Goal: Information Seeking & Learning: Compare options

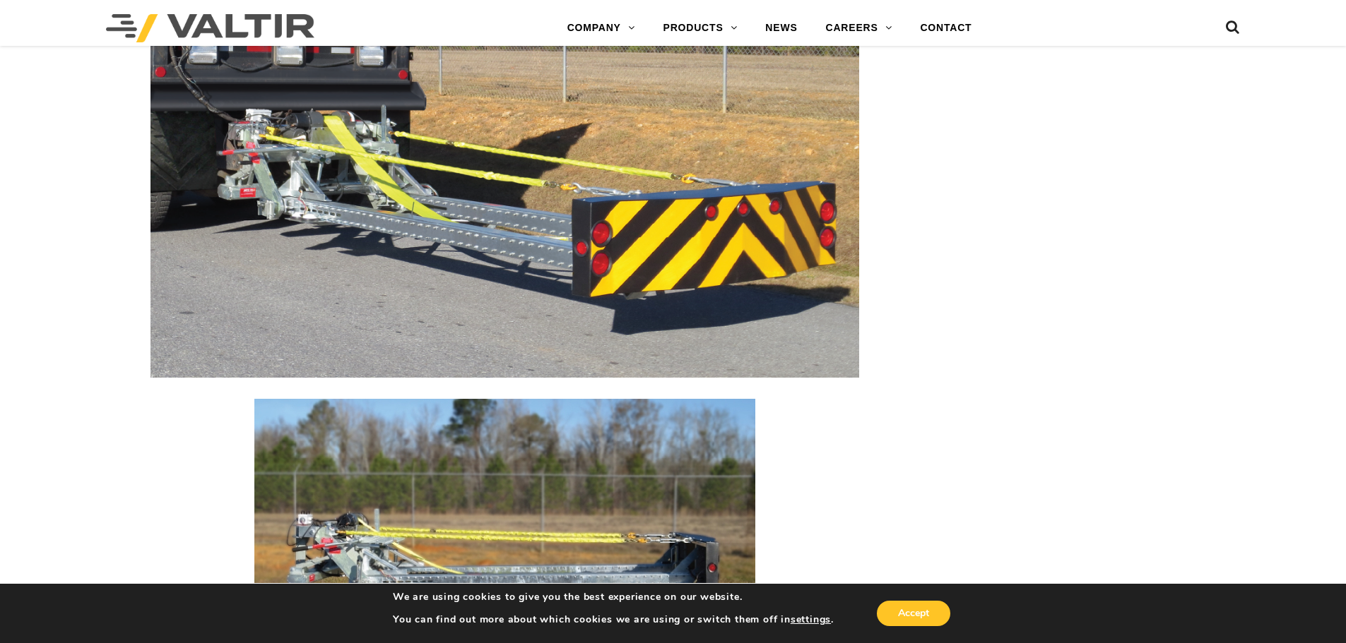
scroll to position [1695, 0]
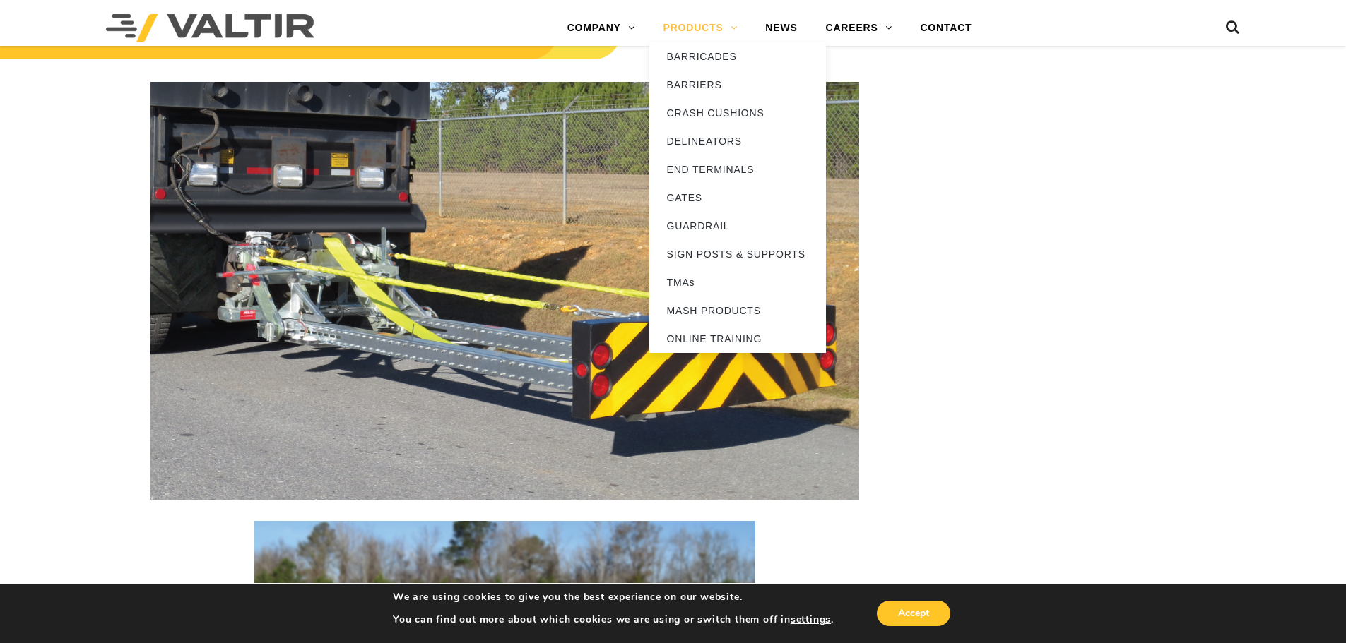
click at [684, 26] on link "PRODUCTS" at bounding box center [700, 28] width 102 height 28
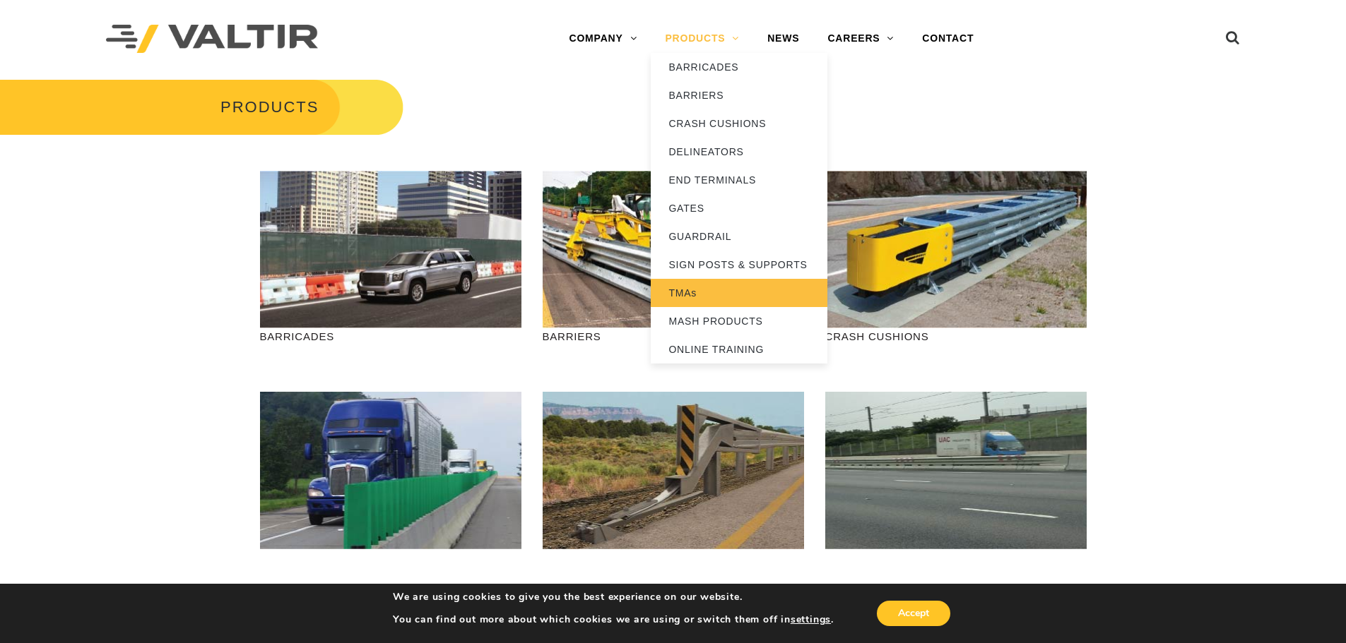
click at [740, 292] on link "TMAs" at bounding box center [739, 293] width 177 height 28
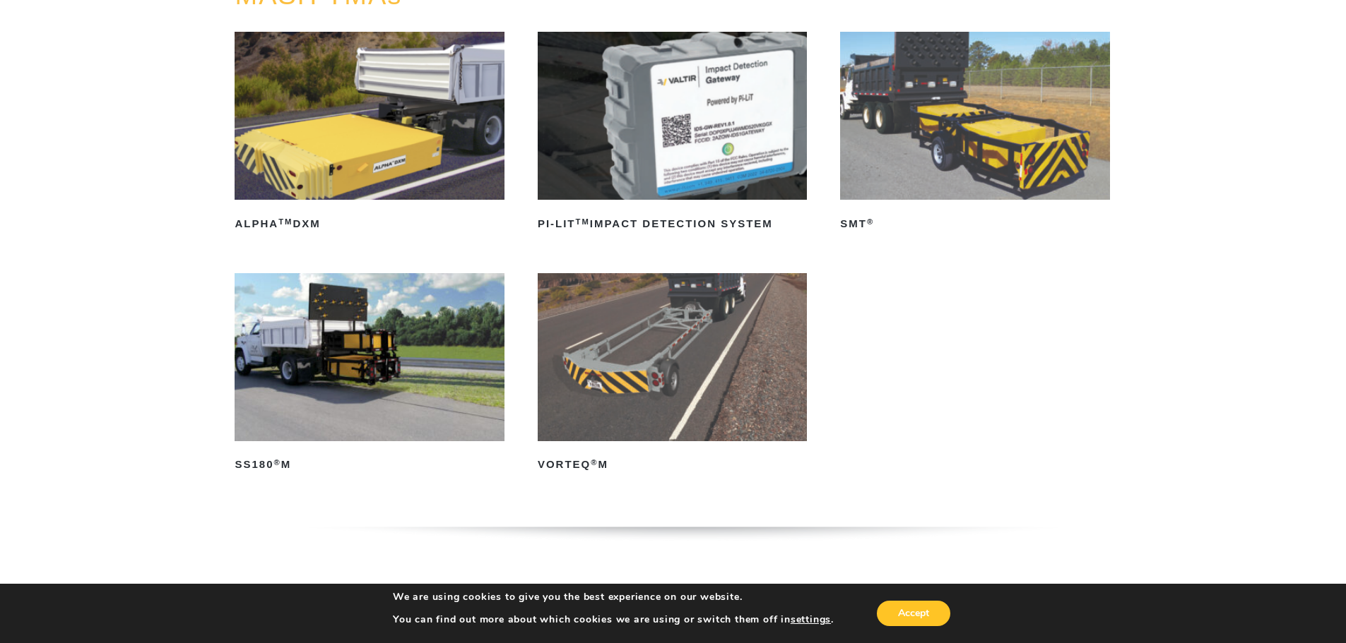
scroll to position [212, 0]
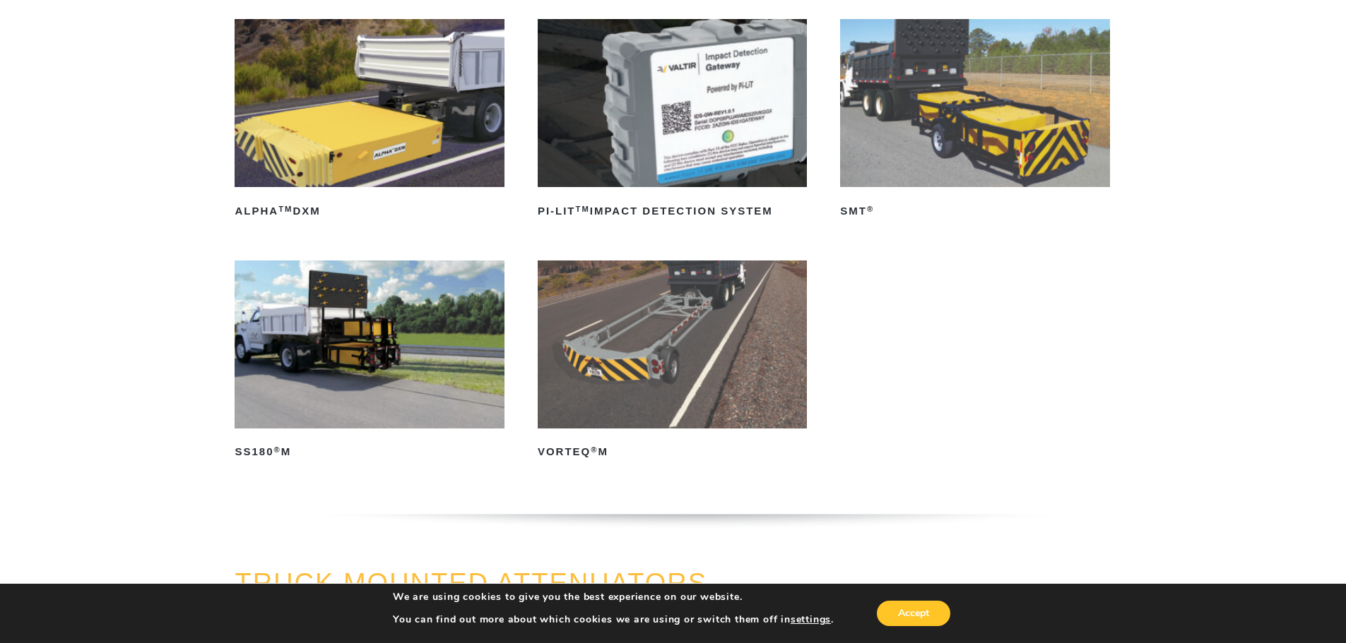
click at [598, 332] on img at bounding box center [672, 345] width 269 height 168
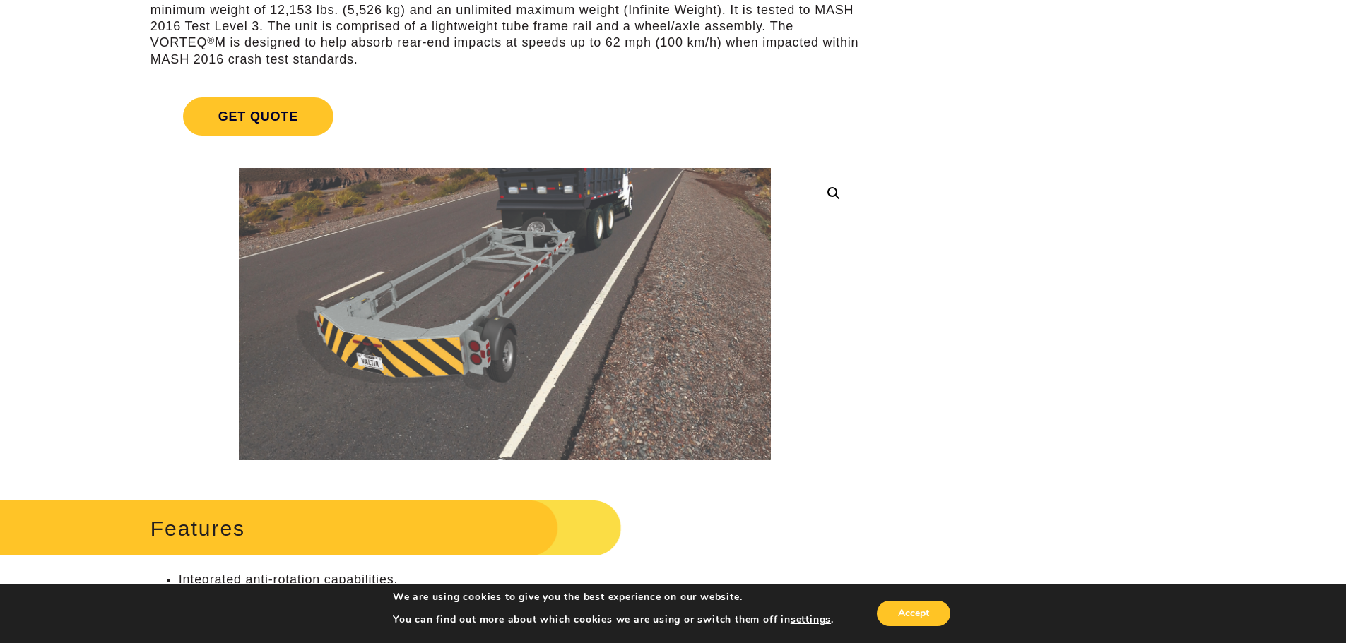
scroll to position [212, 0]
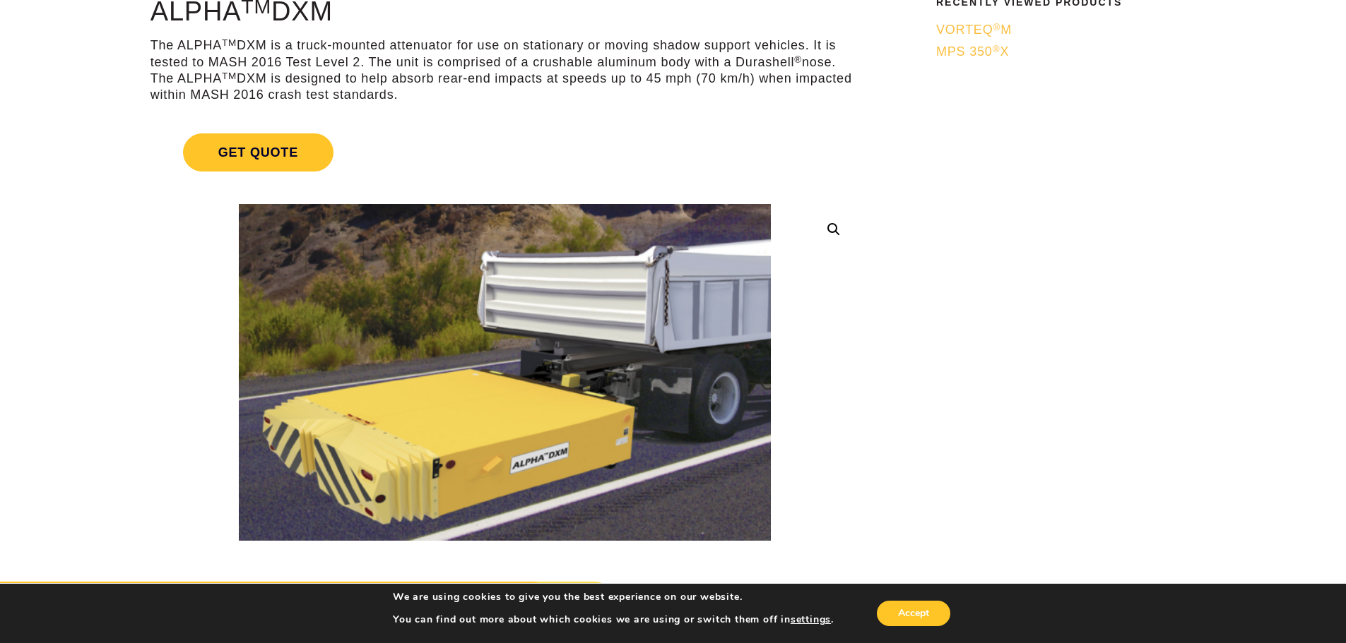
scroll to position [141, 0]
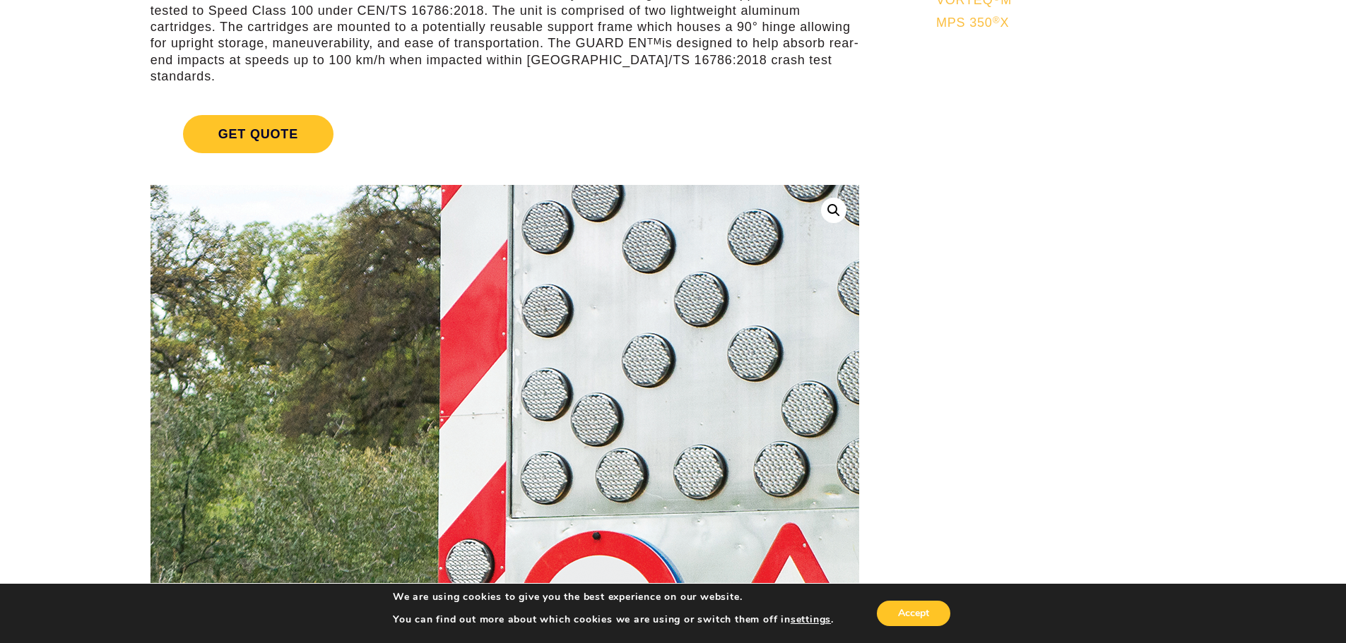
scroll to position [212, 0]
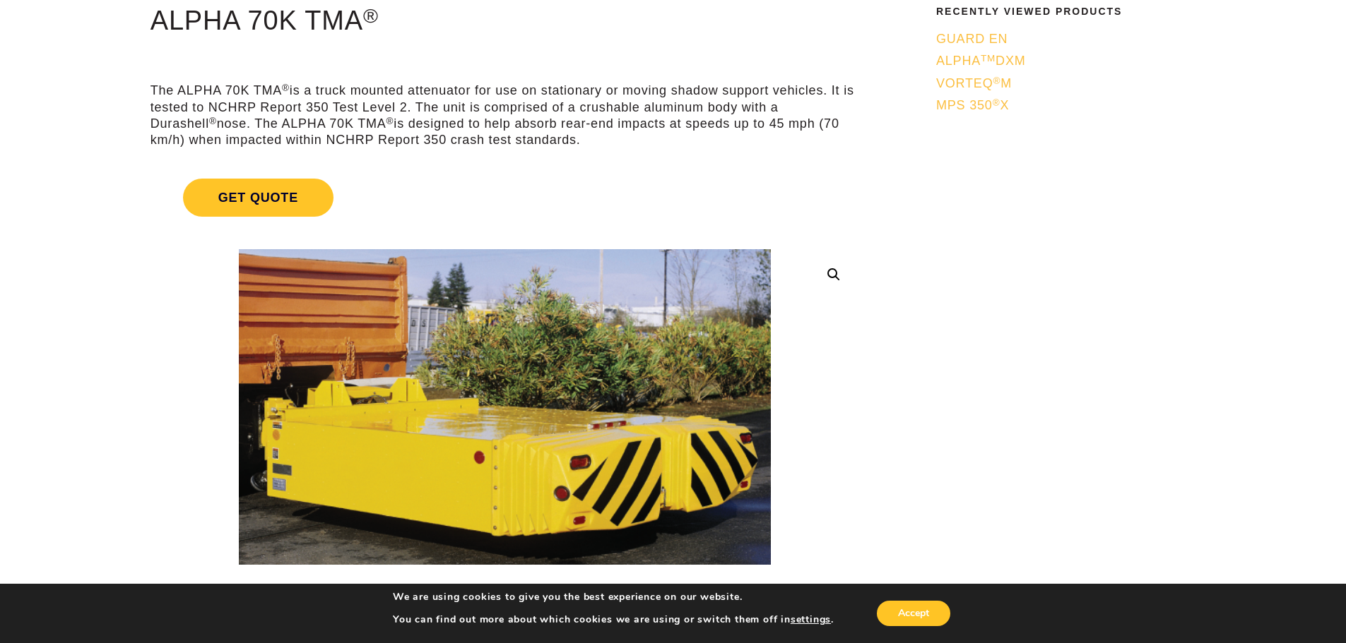
scroll to position [141, 0]
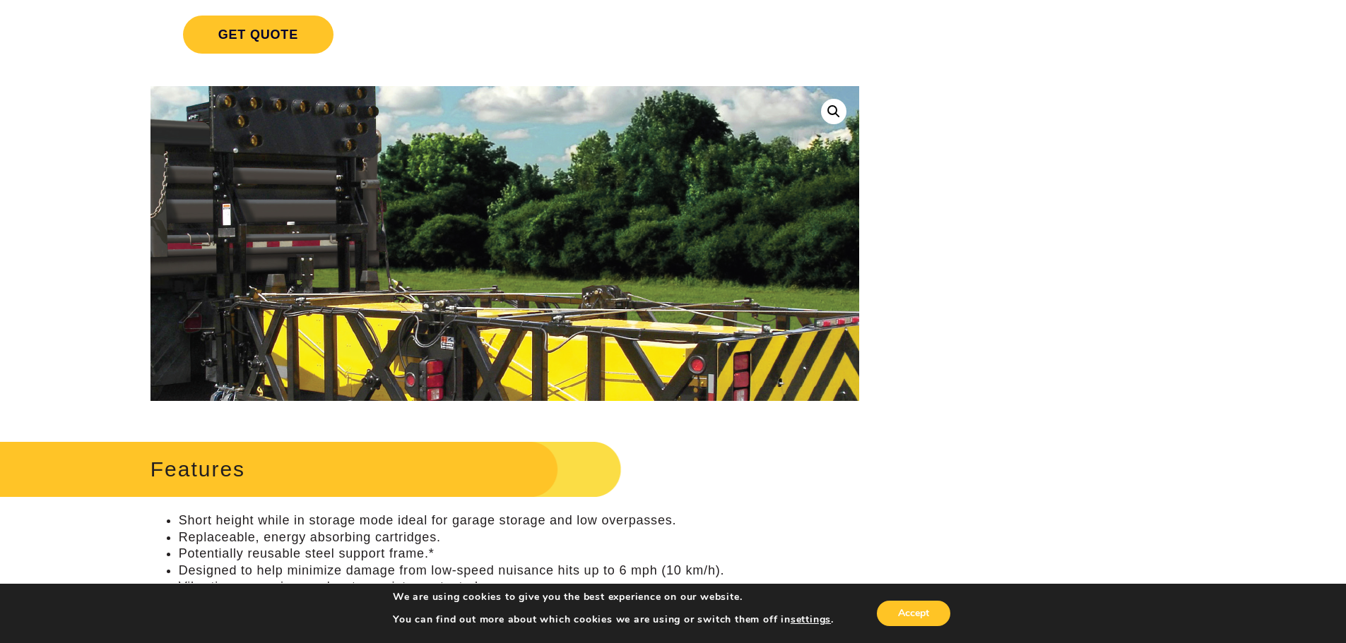
scroll to position [283, 0]
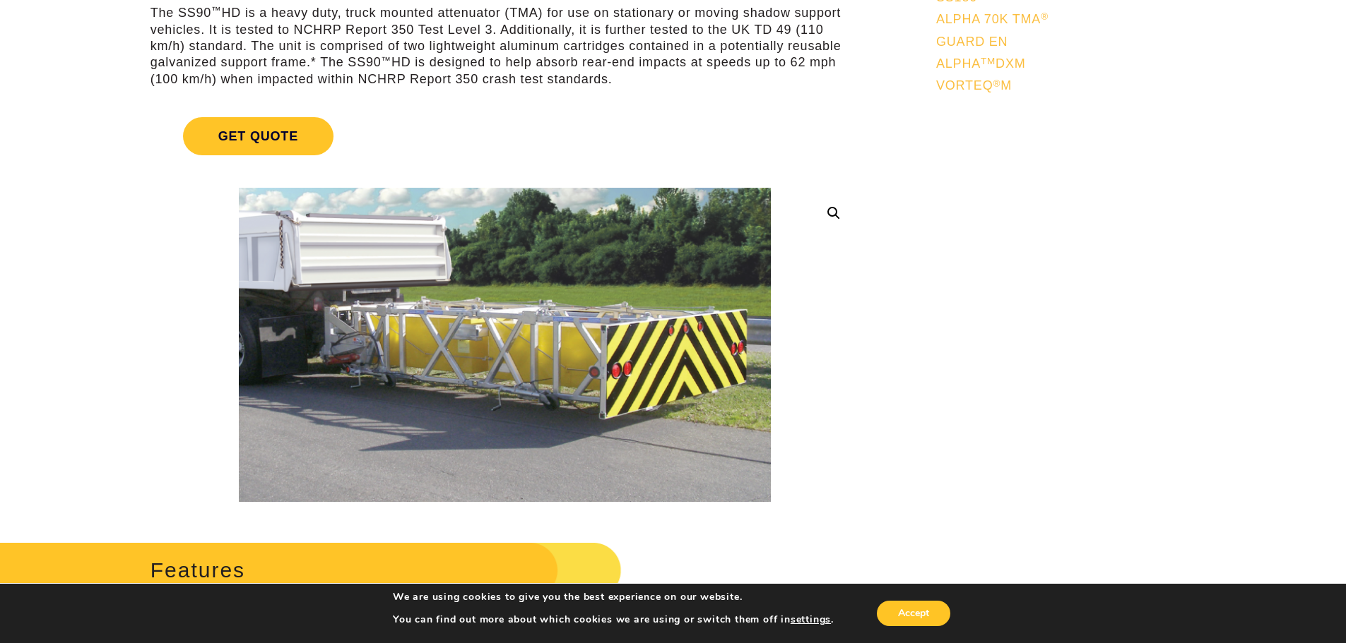
scroll to position [212, 0]
